Goal: Check status: Check status

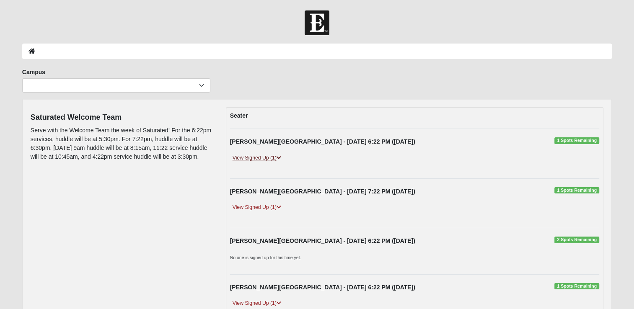
click at [279, 157] on icon at bounding box center [278, 157] width 5 height 5
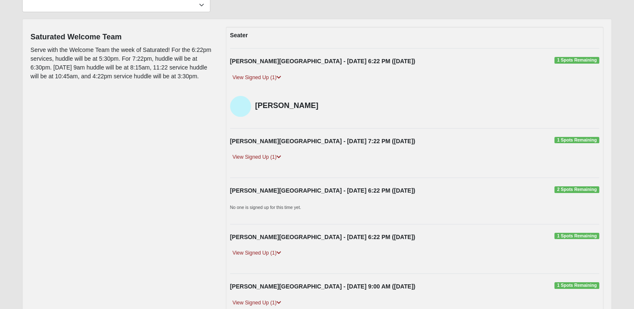
scroll to position [84, 0]
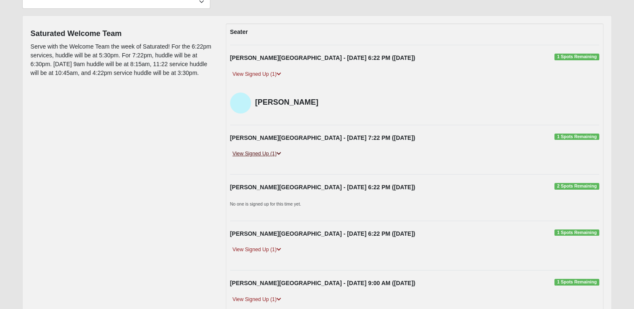
click at [279, 153] on icon at bounding box center [278, 153] width 5 height 5
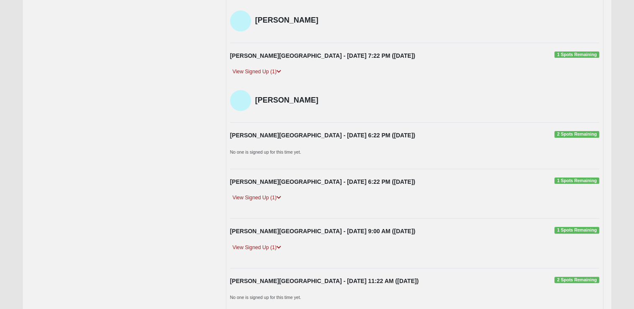
scroll to position [167, 0]
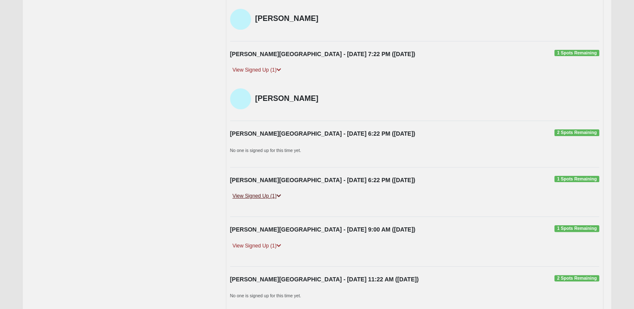
click at [281, 195] on icon at bounding box center [278, 195] width 5 height 5
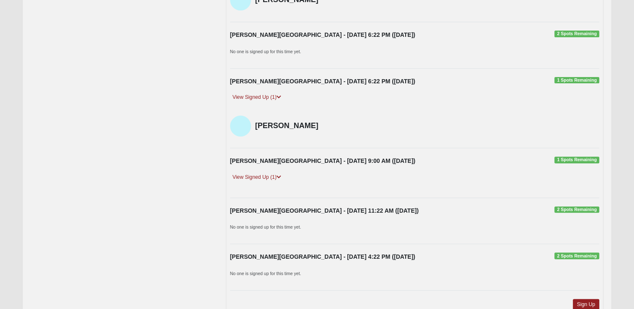
scroll to position [293, 0]
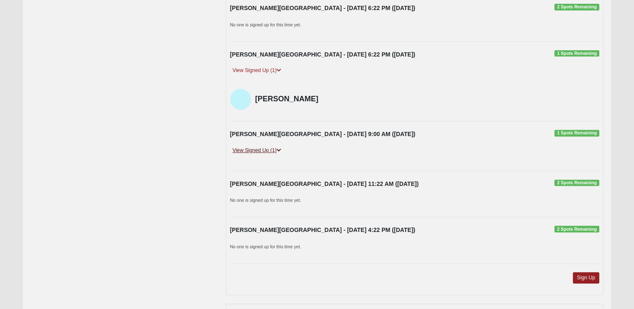
click at [279, 149] on icon at bounding box center [278, 150] width 5 height 5
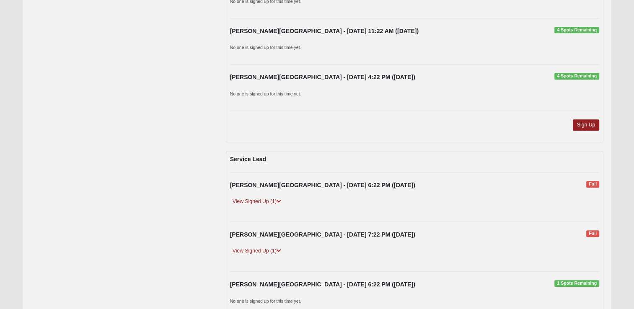
scroll to position [879, 0]
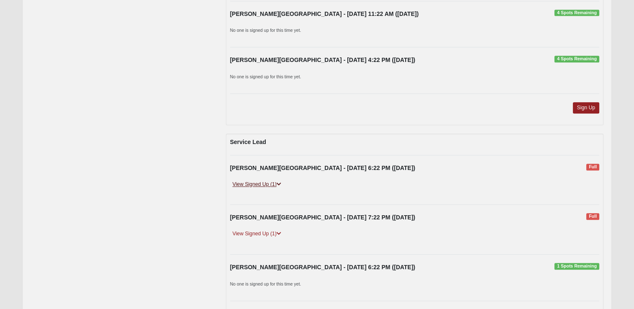
click at [279, 182] on icon at bounding box center [278, 184] width 5 height 5
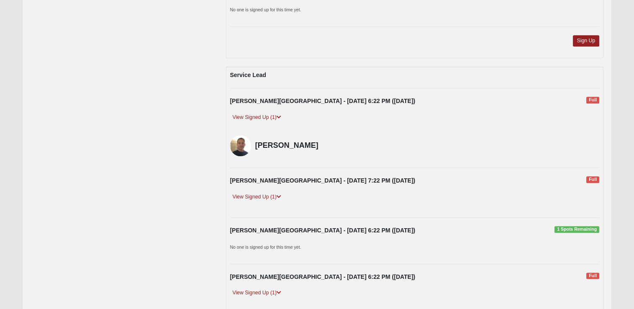
scroll to position [963, 0]
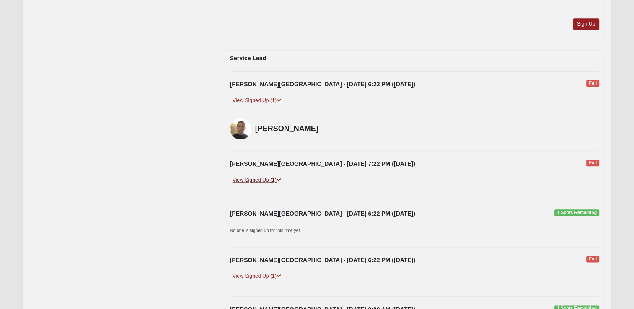
click at [280, 178] on icon at bounding box center [278, 180] width 5 height 5
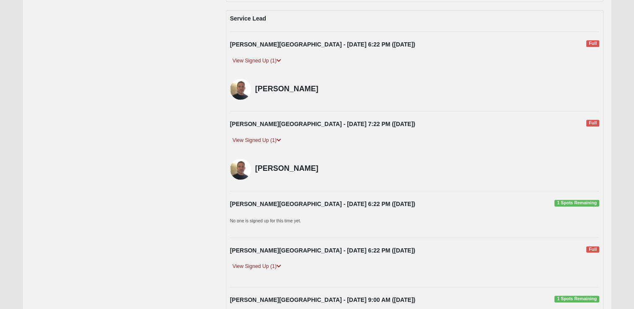
scroll to position [1089, 0]
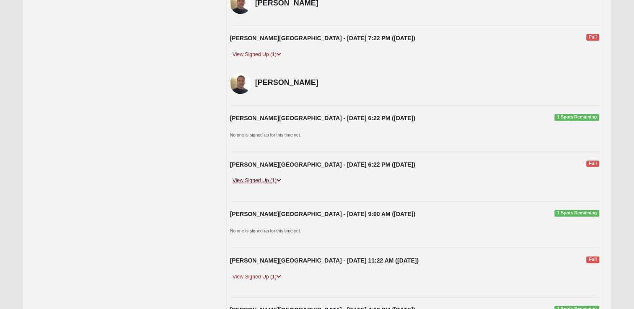
click at [279, 178] on icon at bounding box center [278, 180] width 5 height 5
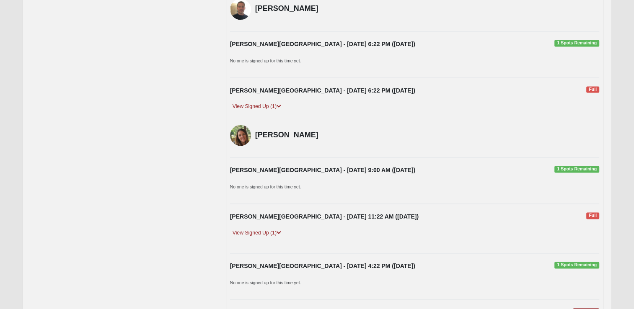
scroll to position [1214, 0]
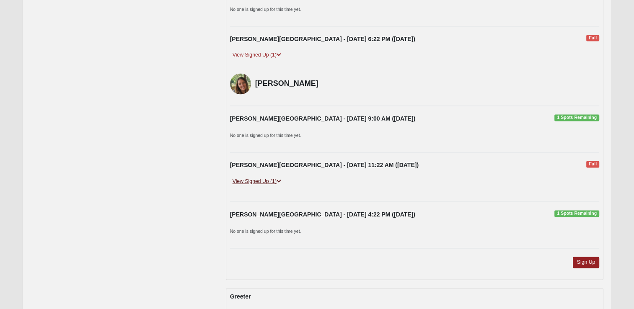
click at [276, 178] on link "View Signed Up (1)" at bounding box center [257, 181] width 54 height 9
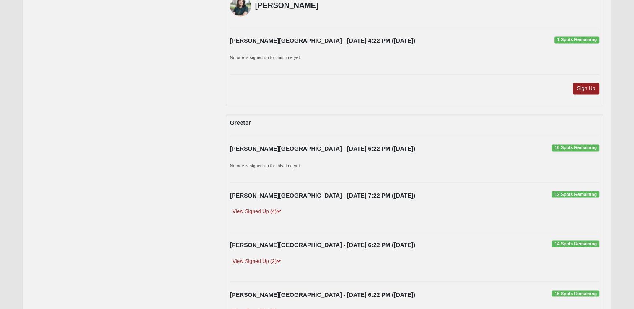
scroll to position [1424, 0]
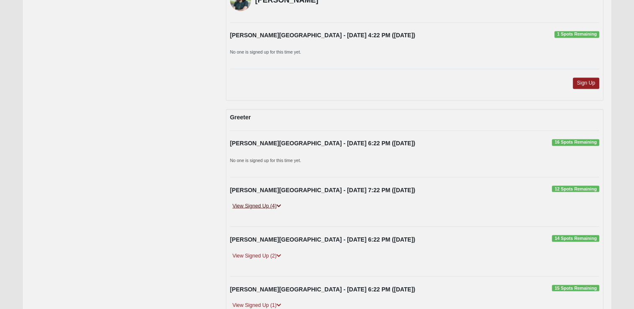
click at [282, 203] on link "View Signed Up (4)" at bounding box center [257, 205] width 54 height 9
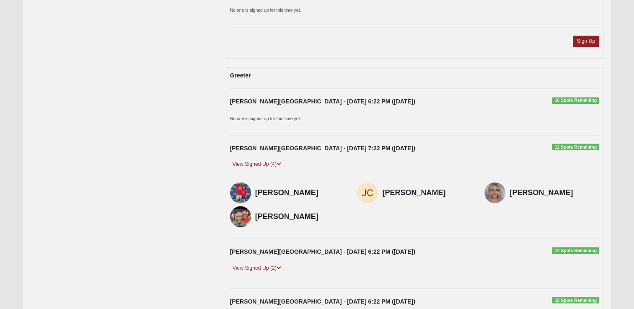
scroll to position [1507, 0]
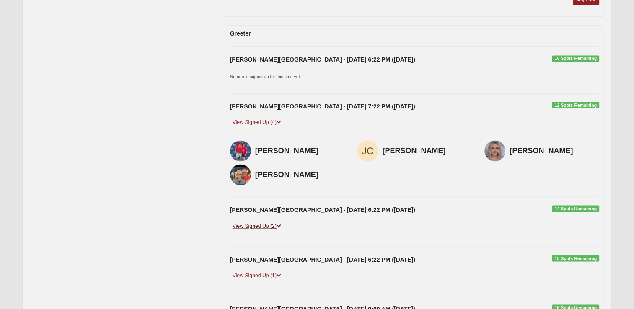
click at [278, 221] on link "View Signed Up (2)" at bounding box center [257, 225] width 54 height 9
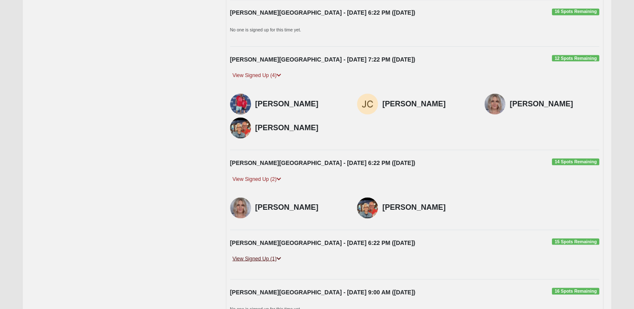
scroll to position [1633, 0]
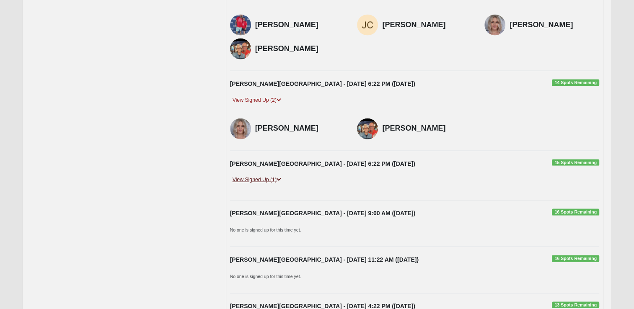
click at [280, 177] on icon at bounding box center [278, 179] width 5 height 5
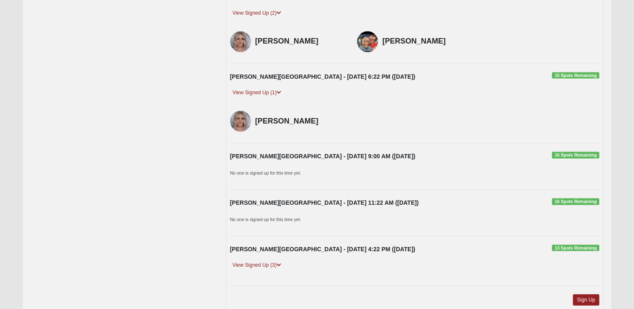
scroll to position [1759, 0]
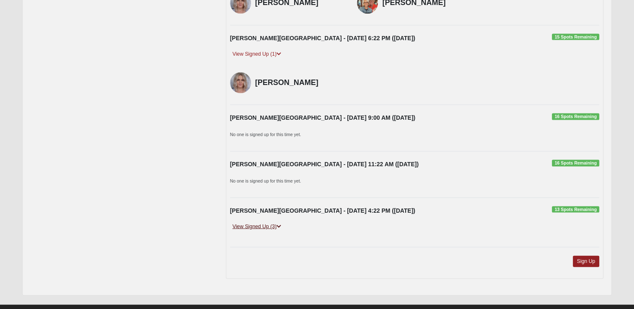
click at [279, 224] on icon at bounding box center [278, 226] width 5 height 5
